Goal: Transaction & Acquisition: Purchase product/service

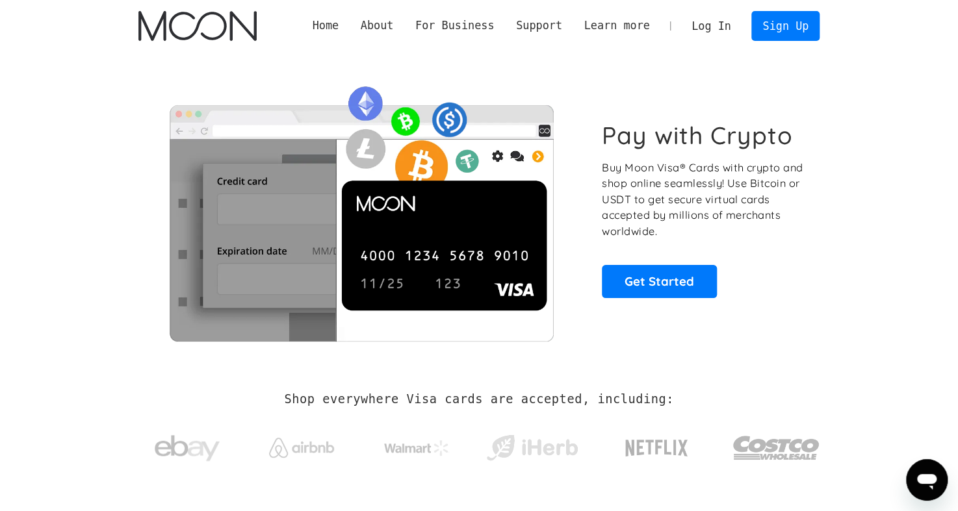
click at [712, 23] on link "Log In" at bounding box center [710, 26] width 61 height 29
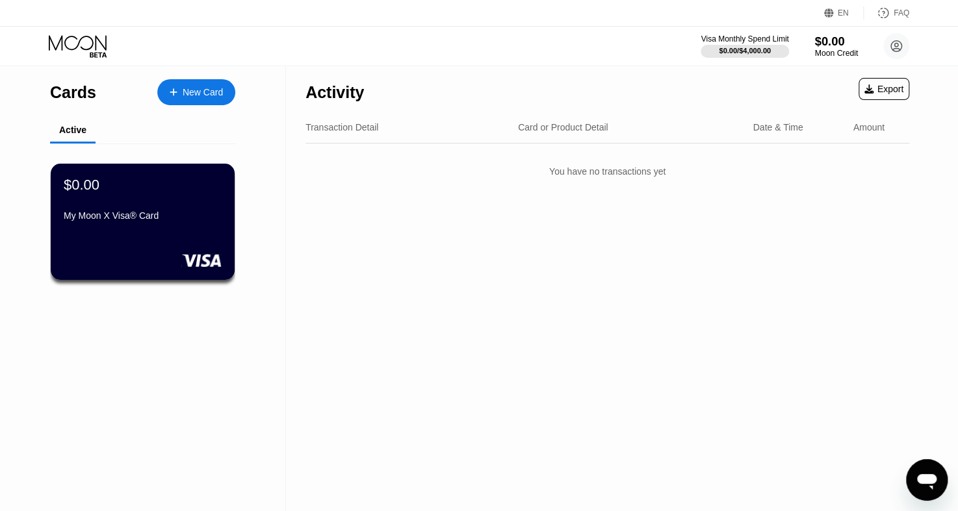
click at [829, 40] on div "$0.00" at bounding box center [836, 41] width 44 height 14
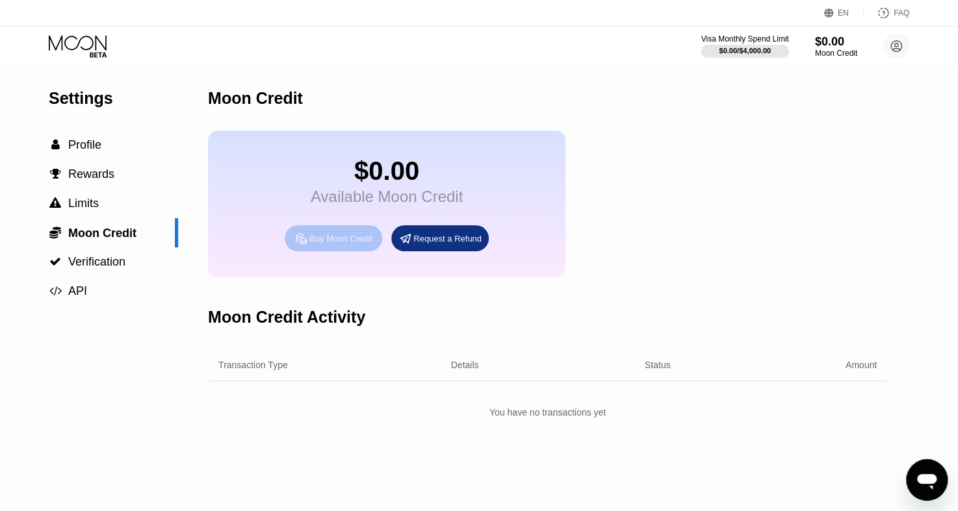
click at [367, 244] on div "Buy Moon Credit" at bounding box center [340, 238] width 63 height 11
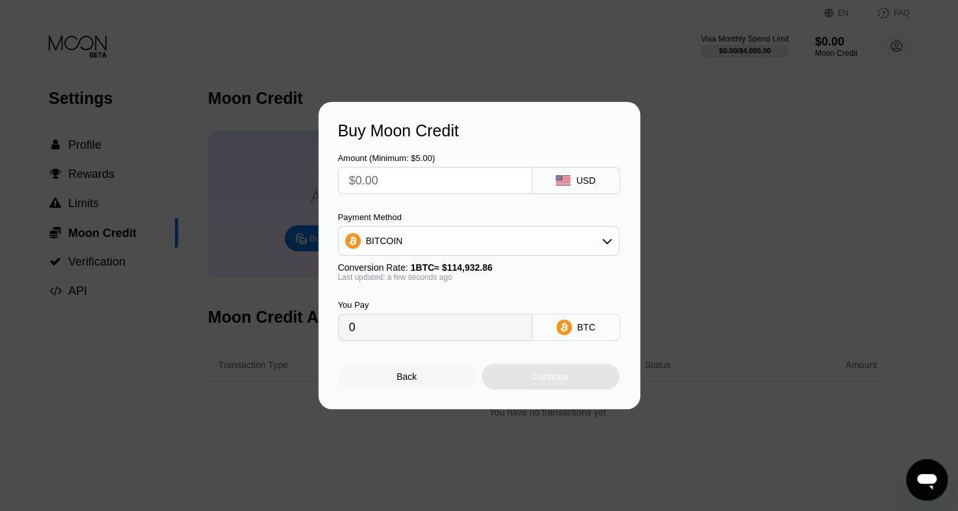
click at [776, 136] on div "Buy Moon Credit Amount (Minimum: $5.00) USD Payment Method BITCOIN Conversion R…" at bounding box center [479, 255] width 958 height 307
click at [231, 251] on div "Buy Moon Credit Amount (Minimum: $5.00) USD Payment Method BITCOIN Conversion R…" at bounding box center [479, 255] width 958 height 307
click at [421, 381] on div "Back" at bounding box center [407, 377] width 138 height 26
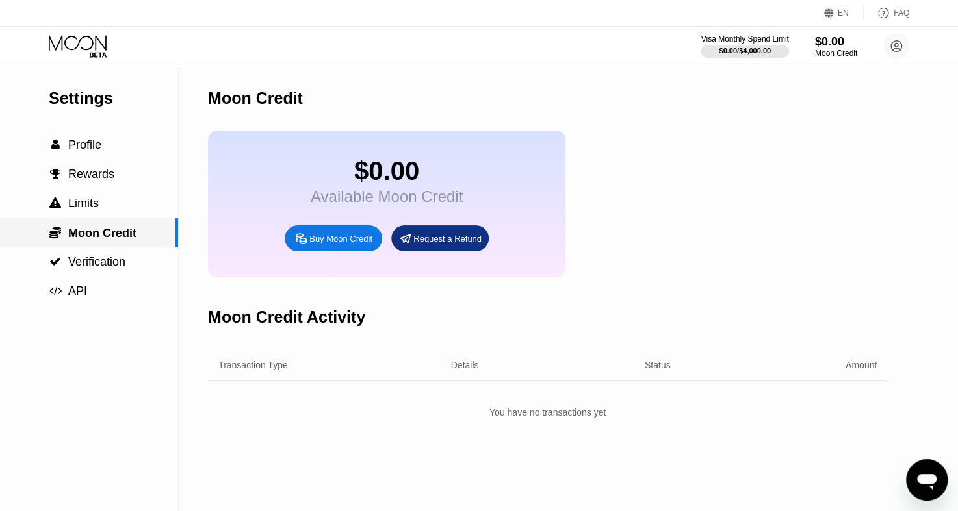
click at [111, 231] on span "Moon Credit" at bounding box center [102, 233] width 68 height 13
click at [83, 146] on span "Profile" at bounding box center [84, 144] width 33 height 13
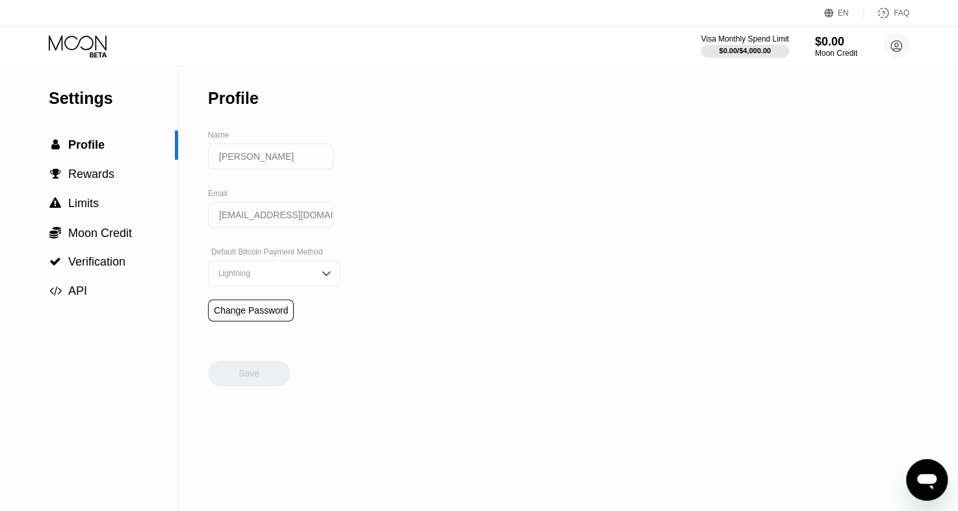
click at [320, 279] on img at bounding box center [326, 273] width 13 height 13
click at [90, 181] on span "Rewards" at bounding box center [91, 174] width 46 height 13
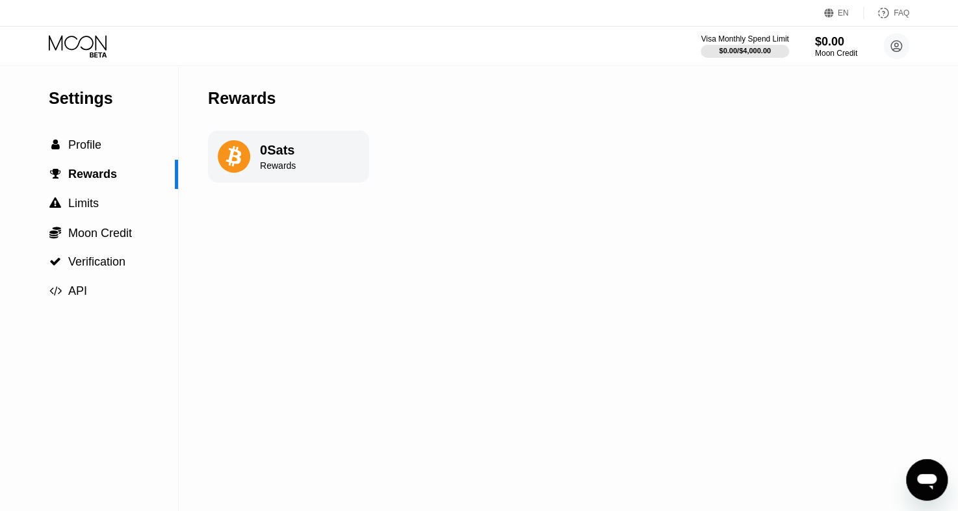
click at [281, 171] on div "Rewards" at bounding box center [278, 166] width 36 height 10
click at [85, 210] on span "Limits" at bounding box center [83, 203] width 31 height 13
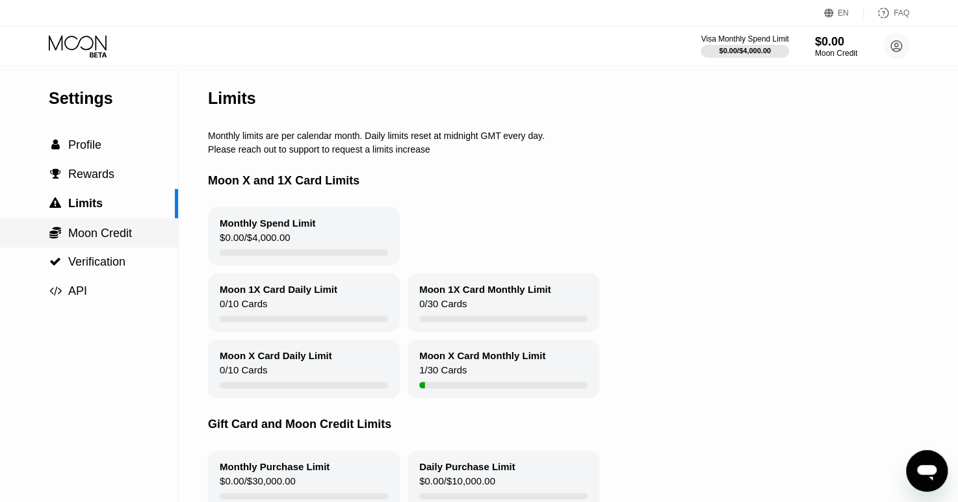
click at [131, 237] on span "Moon Credit" at bounding box center [100, 233] width 64 height 13
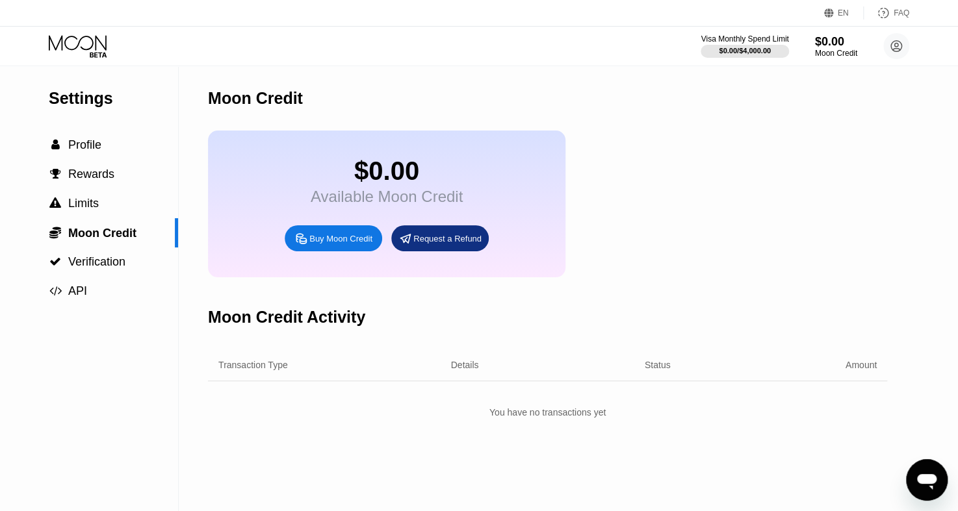
click at [329, 244] on div "Buy Moon Credit" at bounding box center [340, 238] width 63 height 11
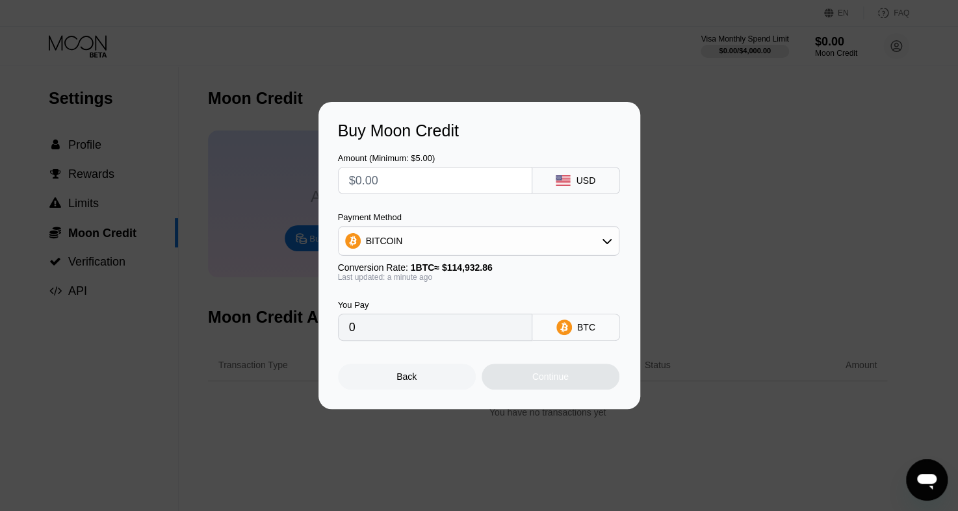
click at [142, 222] on div "Buy Moon Credit Amount (Minimum: $5.00) USD Payment Method BITCOIN Conversion R…" at bounding box center [479, 255] width 958 height 307
click at [272, 212] on div "Buy Moon Credit Amount (Minimum: $5.00) USD Payment Method BITCOIN Conversion R…" at bounding box center [479, 255] width 958 height 307
click at [409, 370] on div "Back" at bounding box center [407, 377] width 138 height 26
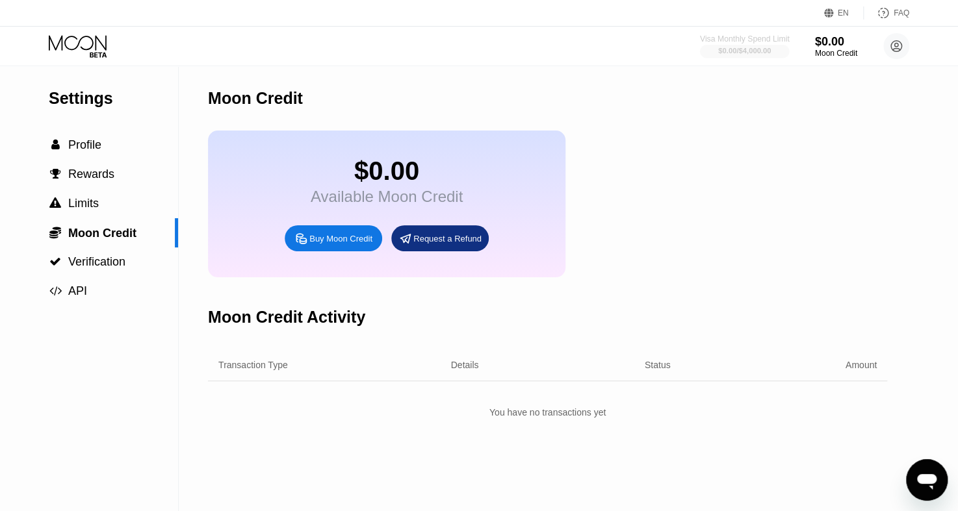
click at [738, 45] on div at bounding box center [745, 51] width 90 height 13
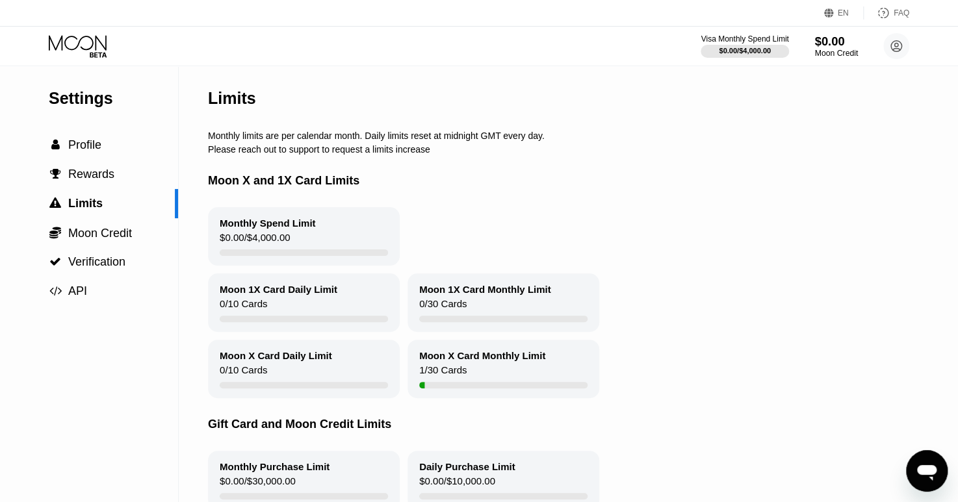
click at [831, 44] on div "$0.00" at bounding box center [836, 41] width 44 height 14
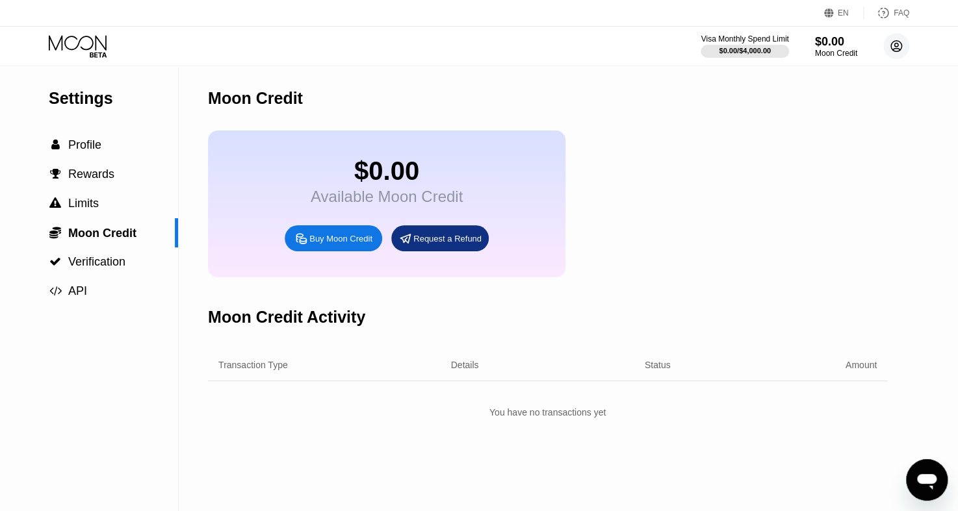
click at [894, 51] on icon at bounding box center [896, 46] width 11 height 11
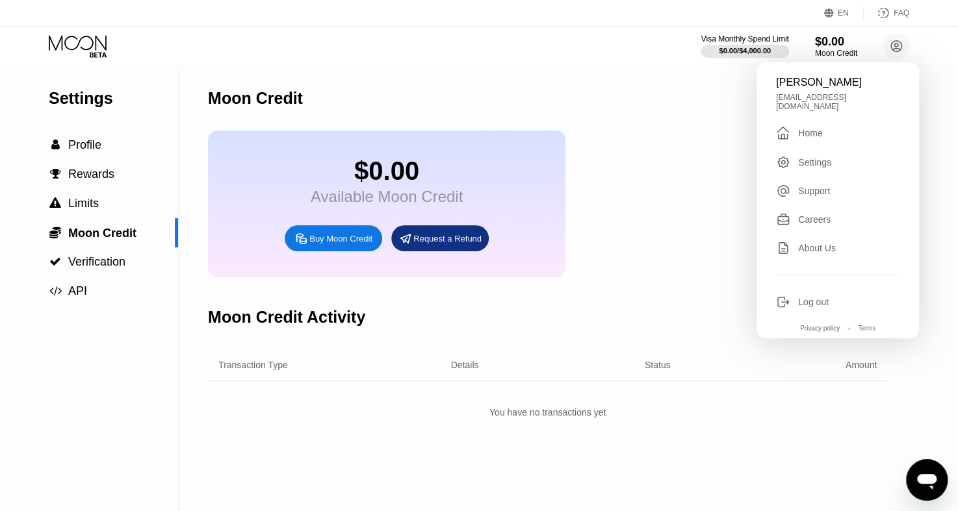
click at [693, 239] on div "$0.00 Available Moon Credit Buy Moon Credit Request a Refund" at bounding box center [547, 204] width 679 height 147
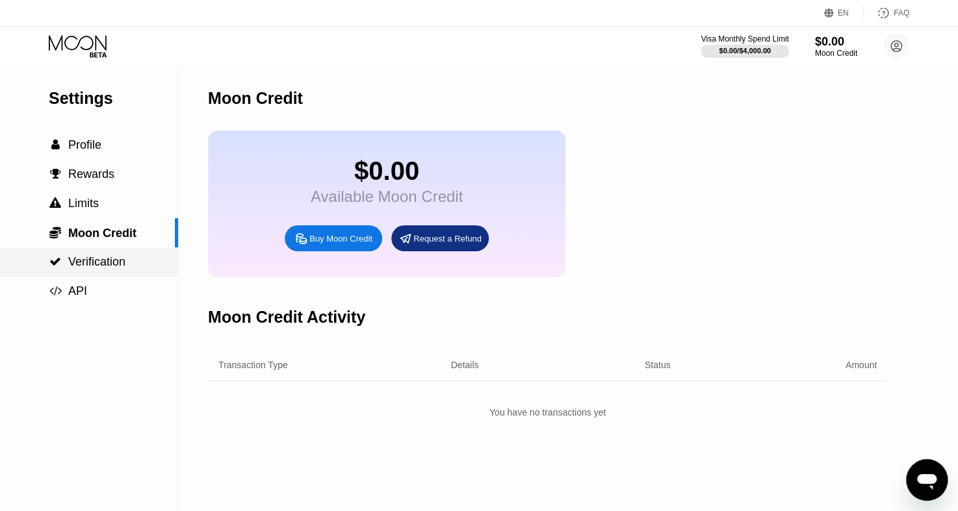
click at [110, 265] on span "Verification" at bounding box center [96, 261] width 57 height 13
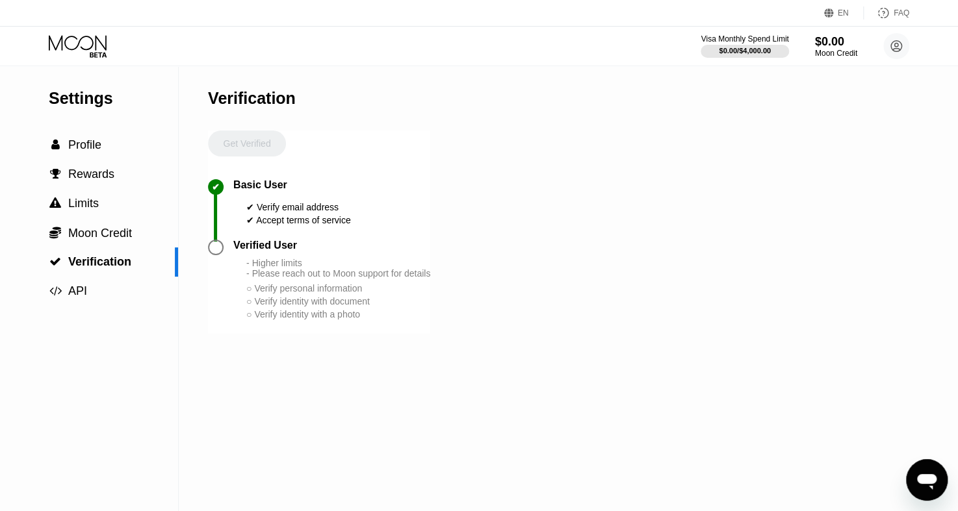
drag, startPoint x: 249, startPoint y: 137, endPoint x: 234, endPoint y: 142, distance: 15.8
click at [234, 142] on div "Get Verified" at bounding box center [247, 155] width 78 height 49
click at [111, 147] on div " Profile" at bounding box center [89, 145] width 178 height 14
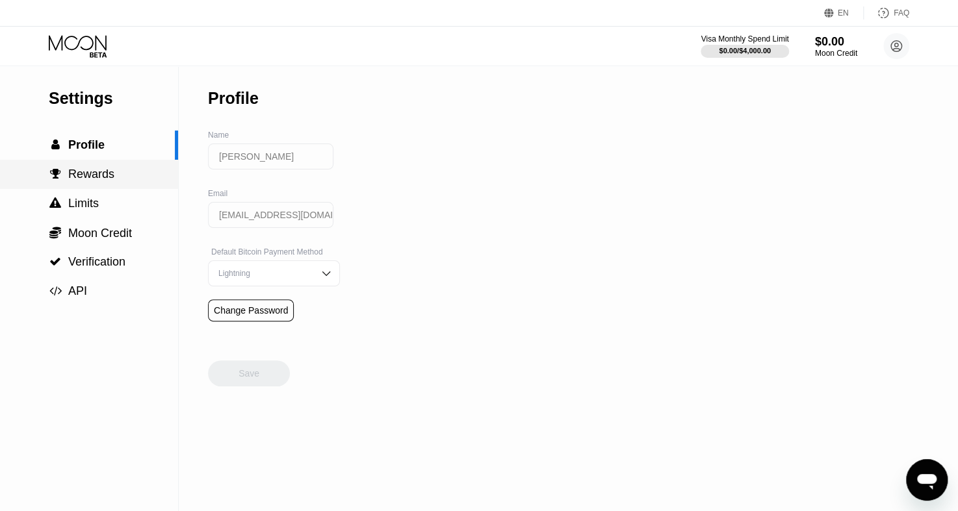
click at [131, 181] on div " Rewards" at bounding box center [89, 175] width 178 height 14
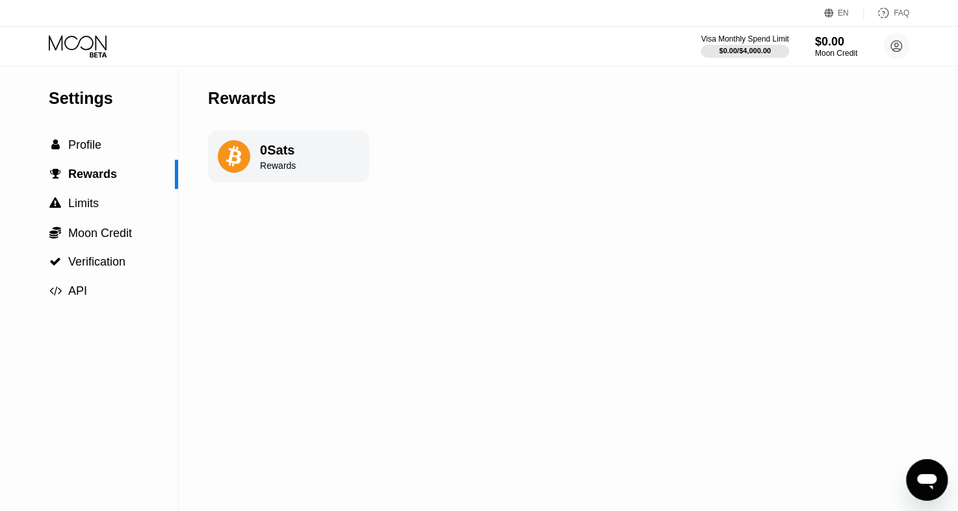
click at [355, 152] on div "0 Sats Rewards" at bounding box center [288, 157] width 161 height 52
click at [70, 210] on span "Limits" at bounding box center [83, 203] width 31 height 13
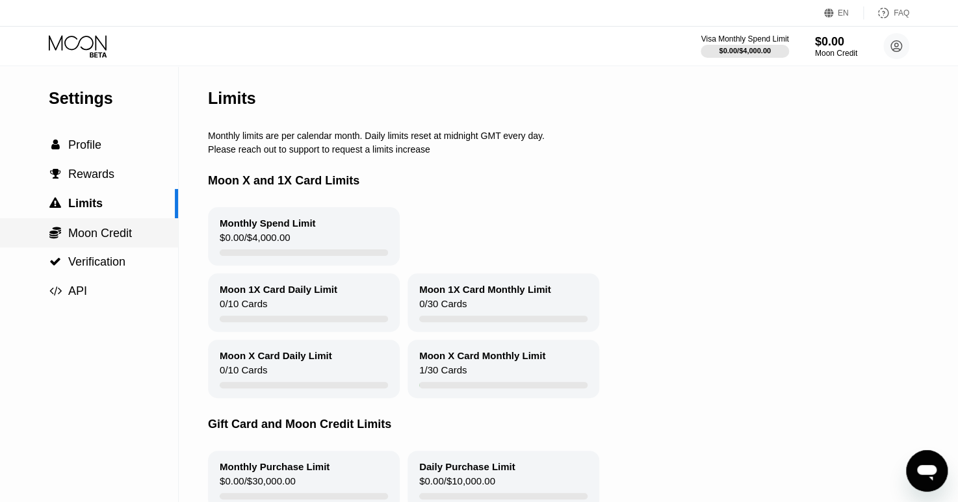
click at [96, 245] on div " Moon Credit" at bounding box center [89, 232] width 178 height 29
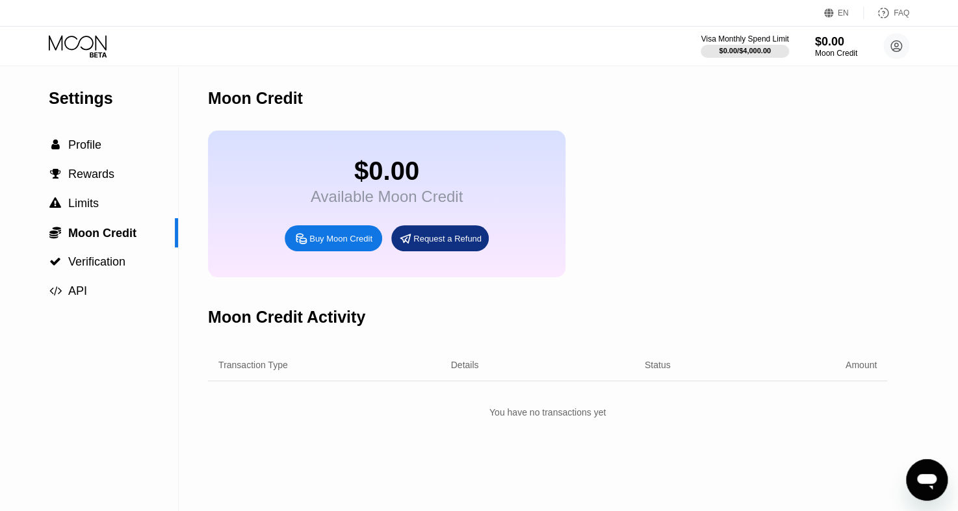
click at [331, 370] on div "Transaction Type" at bounding box center [316, 365] width 196 height 10
click at [312, 252] on div "Buy Moon Credit" at bounding box center [333, 239] width 97 height 26
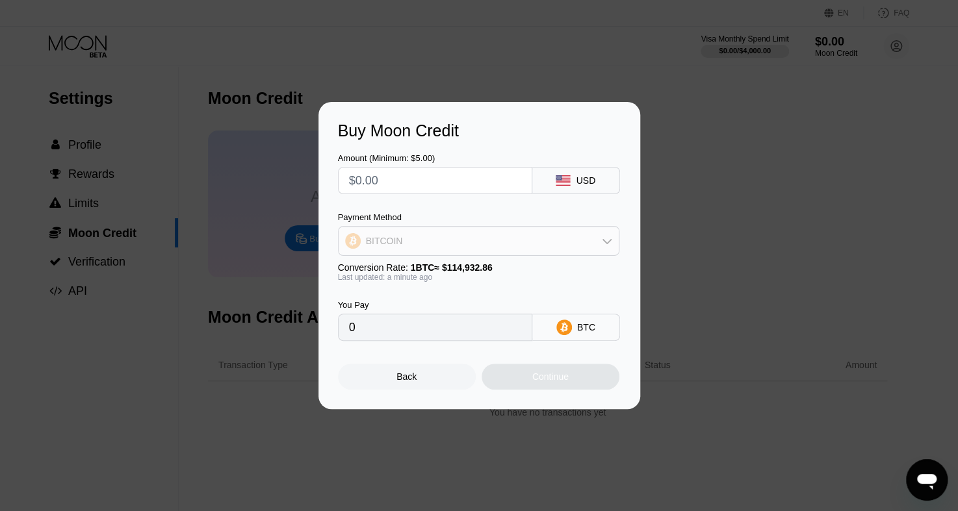
click at [607, 240] on icon at bounding box center [607, 241] width 10 height 10
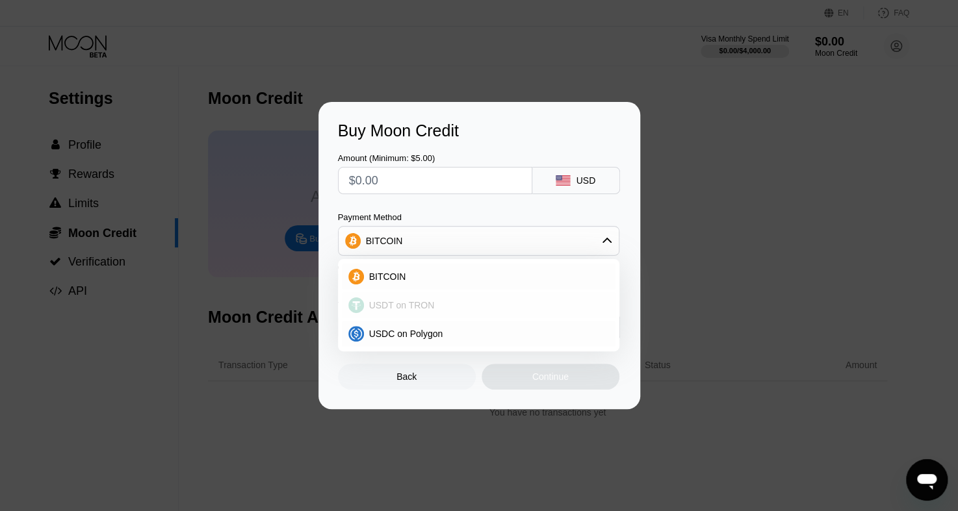
click at [405, 313] on div "USDT on TRON" at bounding box center [479, 305] width 274 height 26
type input "0.00"
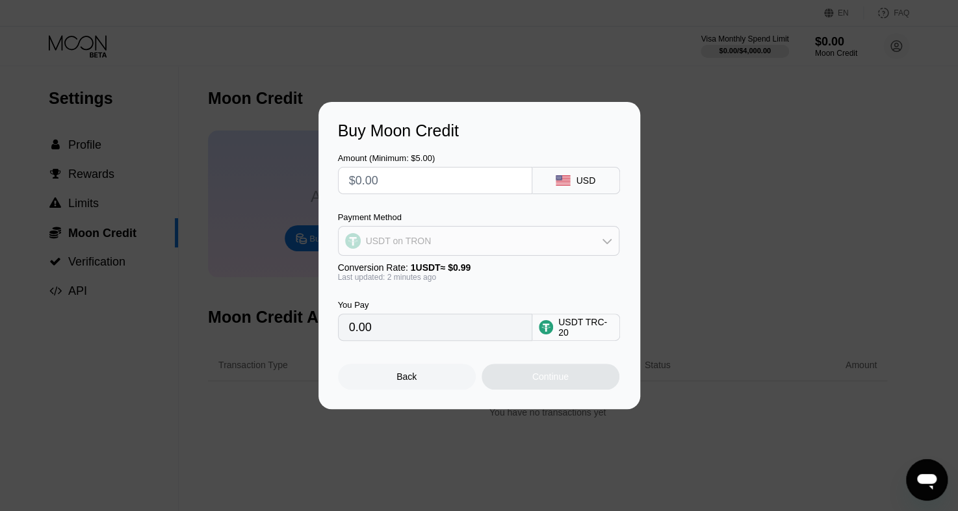
click at [483, 239] on div "USDT on TRON" at bounding box center [479, 241] width 280 height 26
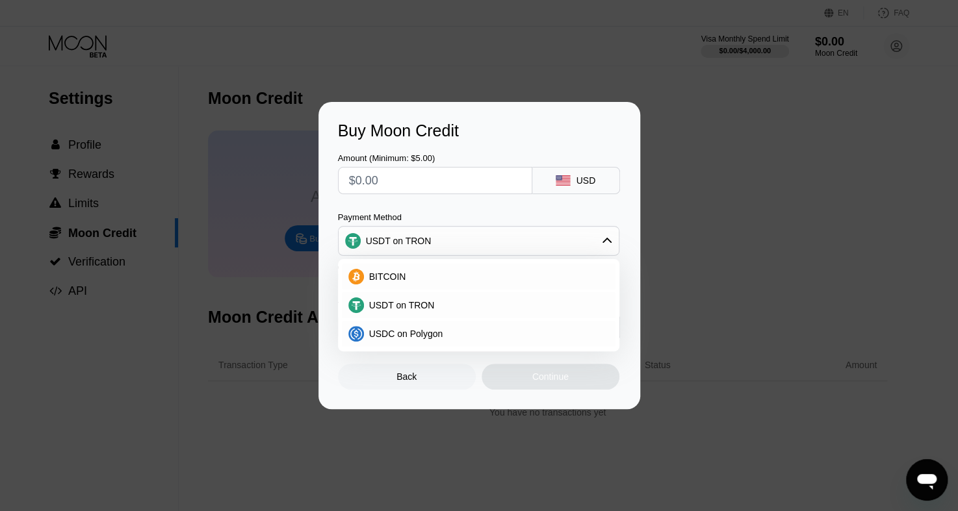
click at [508, 208] on div "Amount (Minimum: $5.00) USD Payment Method USDT on TRON BITCOIN USDT on TRON US…" at bounding box center [479, 240] width 283 height 201
click at [558, 181] on rect at bounding box center [563, 180] width 14 height 10
click at [424, 179] on input "text" at bounding box center [435, 181] width 172 height 26
click at [316, 201] on div "Buy Moon Credit Amount (Minimum: $5.00) USD Payment Method USDT on TRON BITCOIN…" at bounding box center [479, 255] width 958 height 307
